Goal: Find specific page/section: Find specific page/section

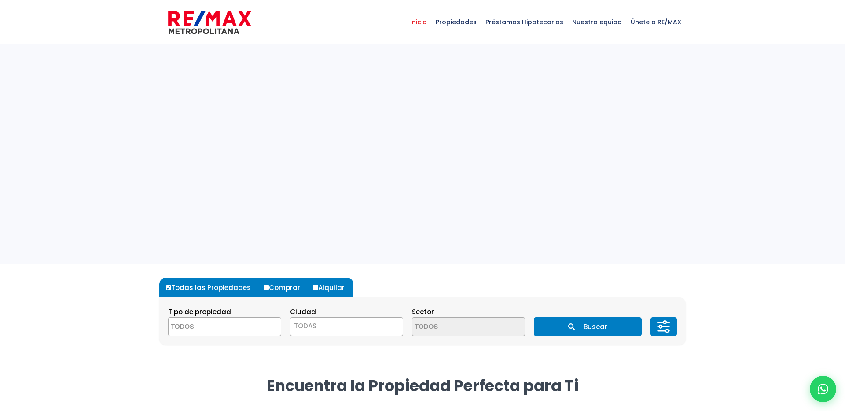
select select
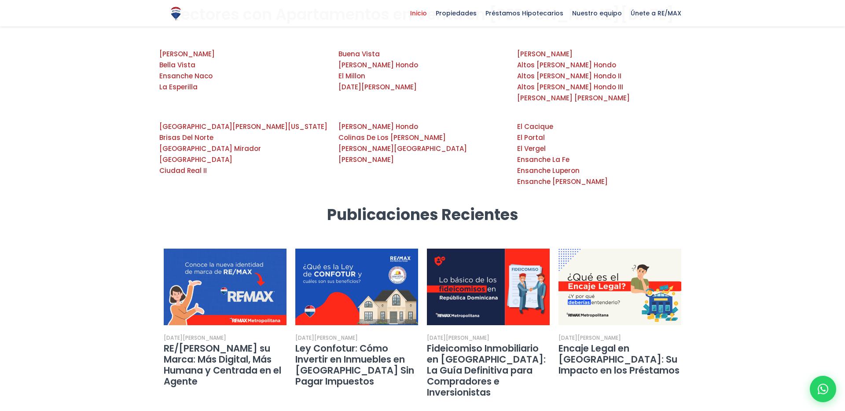
scroll to position [1432, 0]
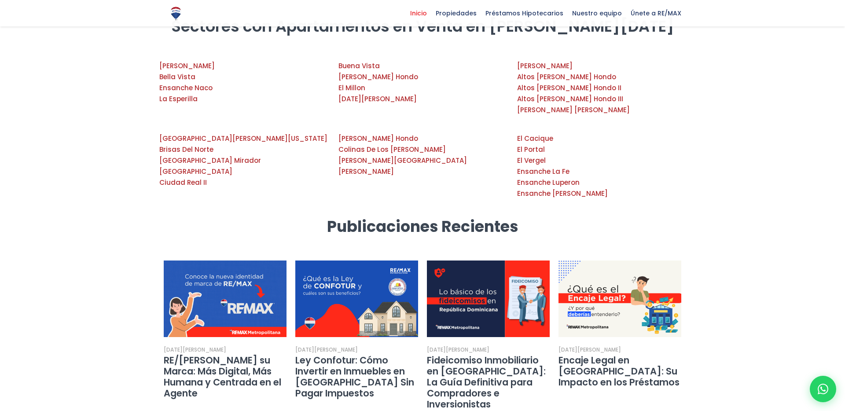
click at [111, 217] on div at bounding box center [422, 333] width 845 height 233
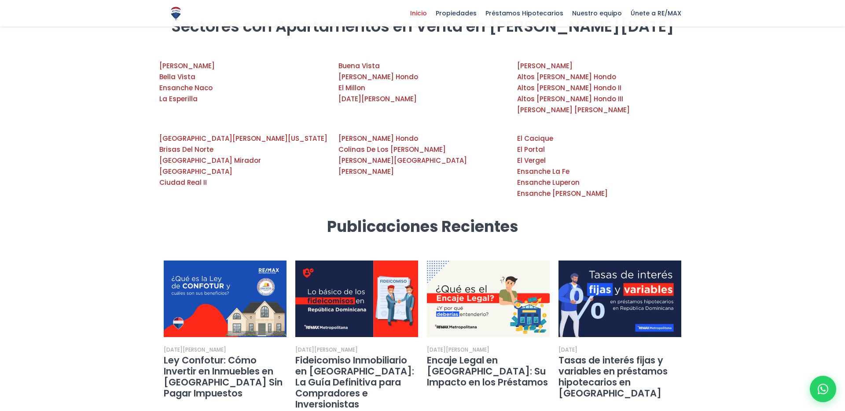
click at [747, 217] on div at bounding box center [422, 333] width 845 height 233
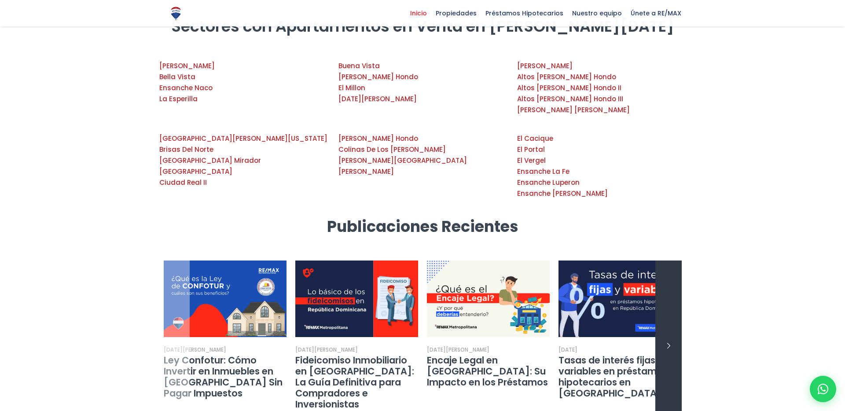
click at [675, 261] on link "next slide" at bounding box center [669, 347] width 26 height 172
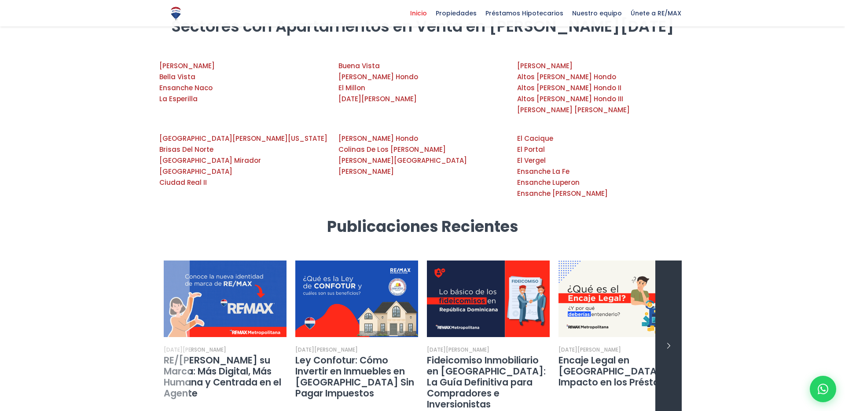
click at [675, 261] on link "next slide" at bounding box center [669, 347] width 26 height 172
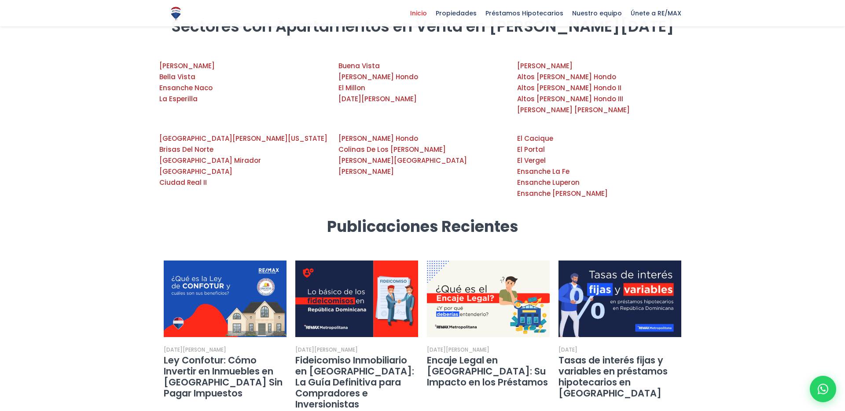
click at [753, 217] on div at bounding box center [422, 333] width 845 height 233
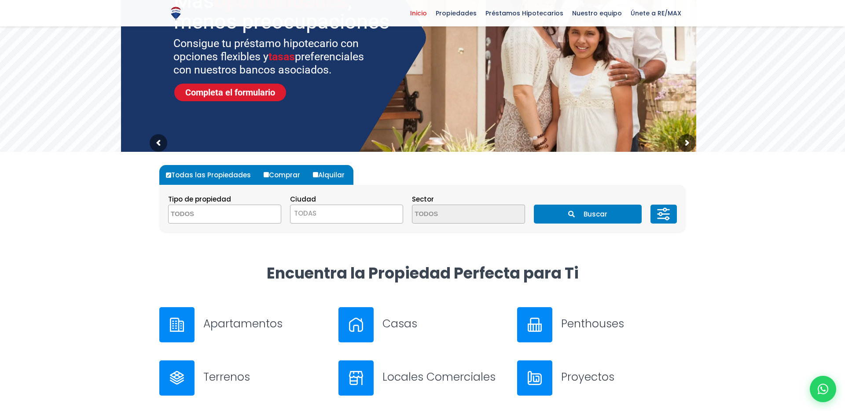
scroll to position [0, 0]
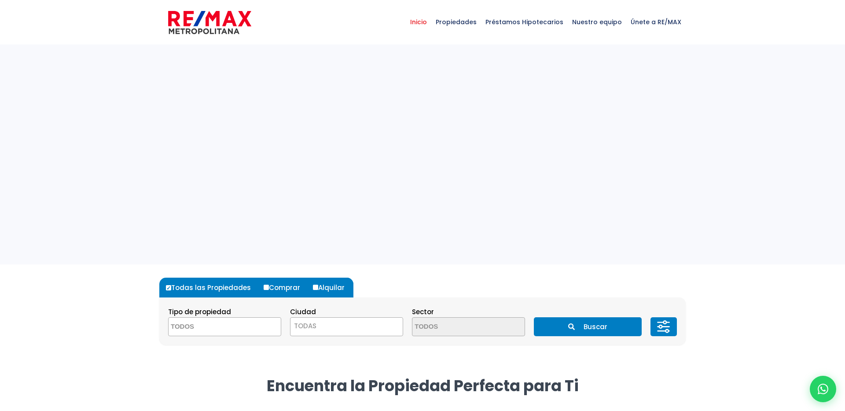
select select
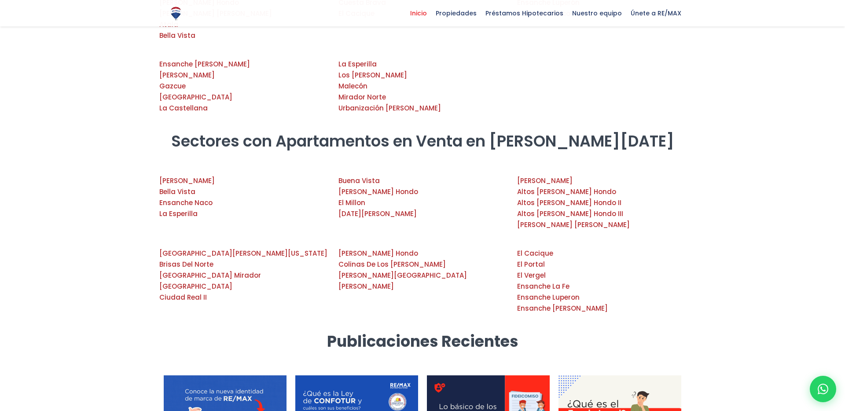
scroll to position [1243, 0]
